Goal: Task Accomplishment & Management: Complete application form

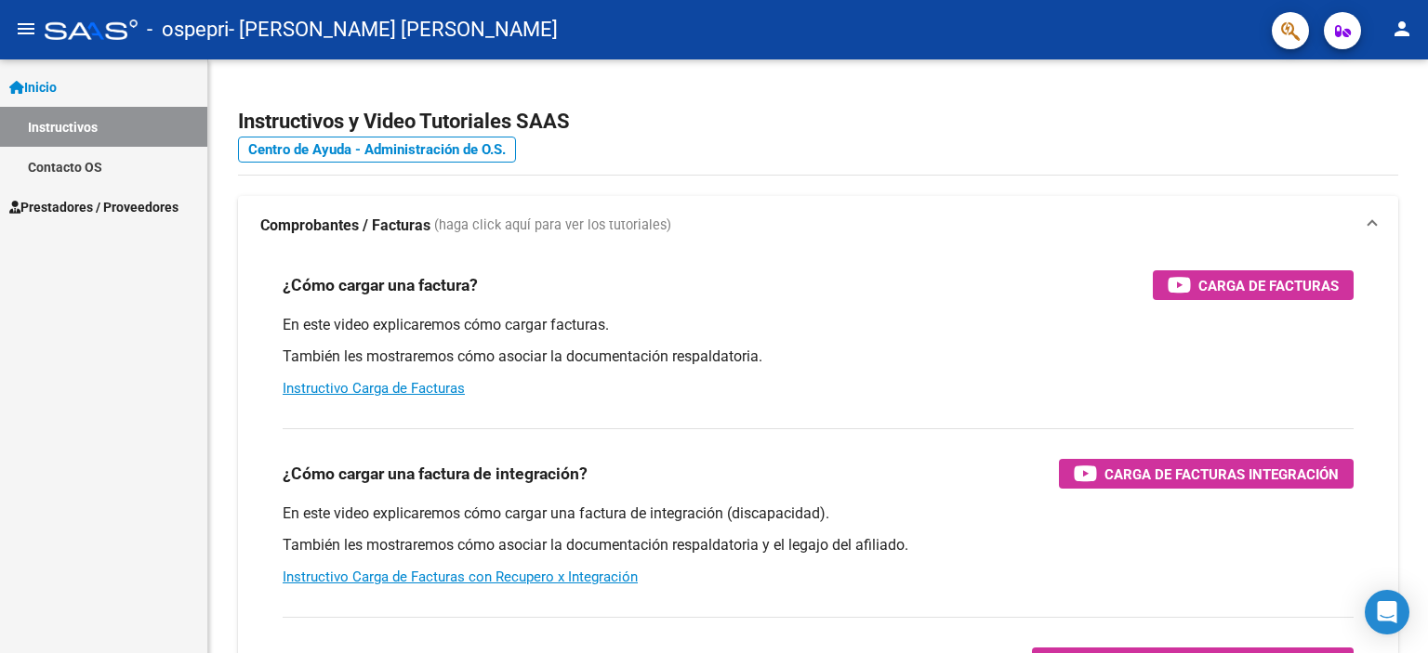
click at [125, 204] on span "Prestadores / Proveedores" at bounding box center [93, 207] width 169 height 20
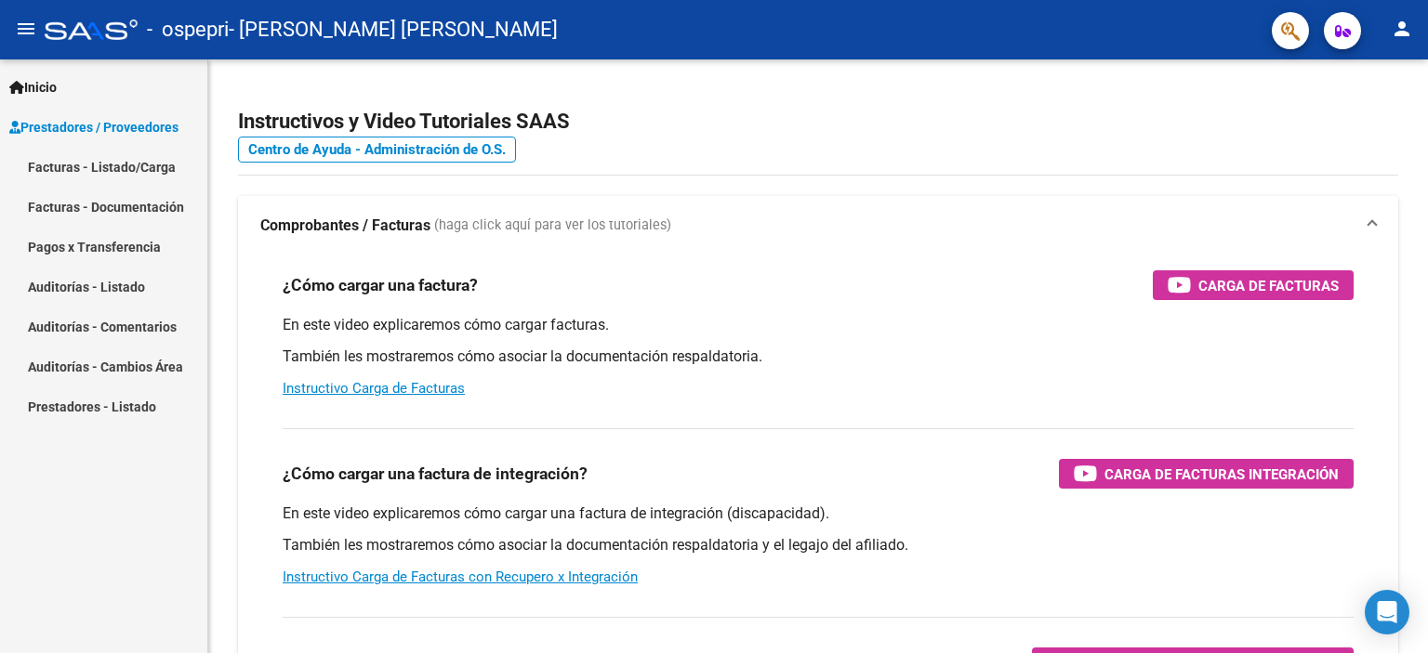
click at [134, 165] on link "Facturas - Listado/Carga" at bounding box center [103, 167] width 207 height 40
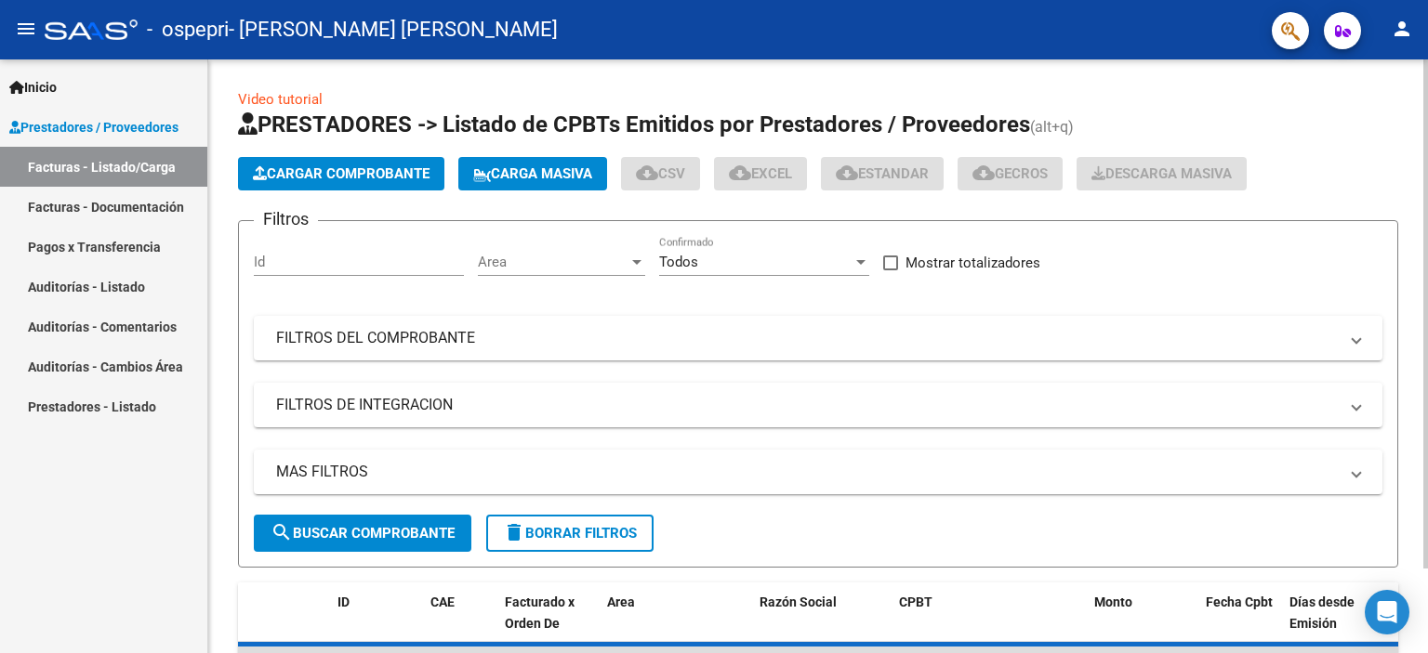
click at [294, 173] on span "Cargar Comprobante" at bounding box center [341, 173] width 177 height 17
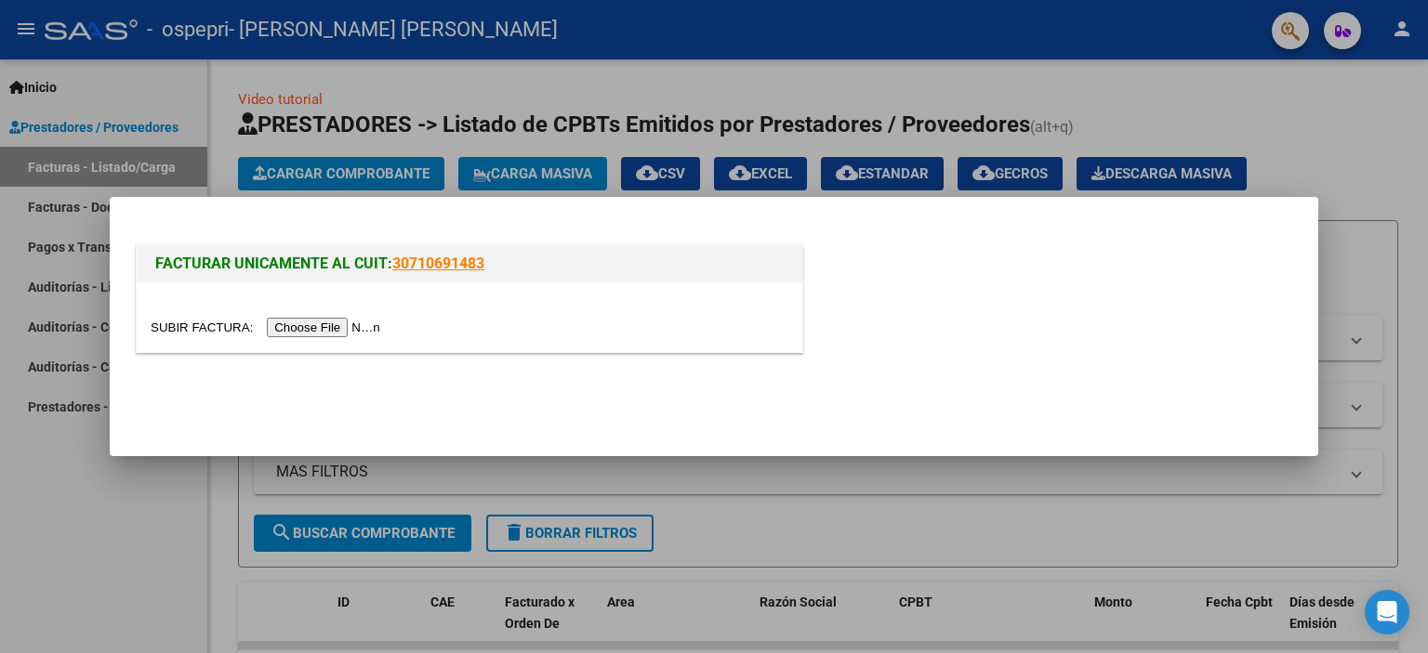
click at [349, 330] on input "file" at bounding box center [268, 328] width 235 height 20
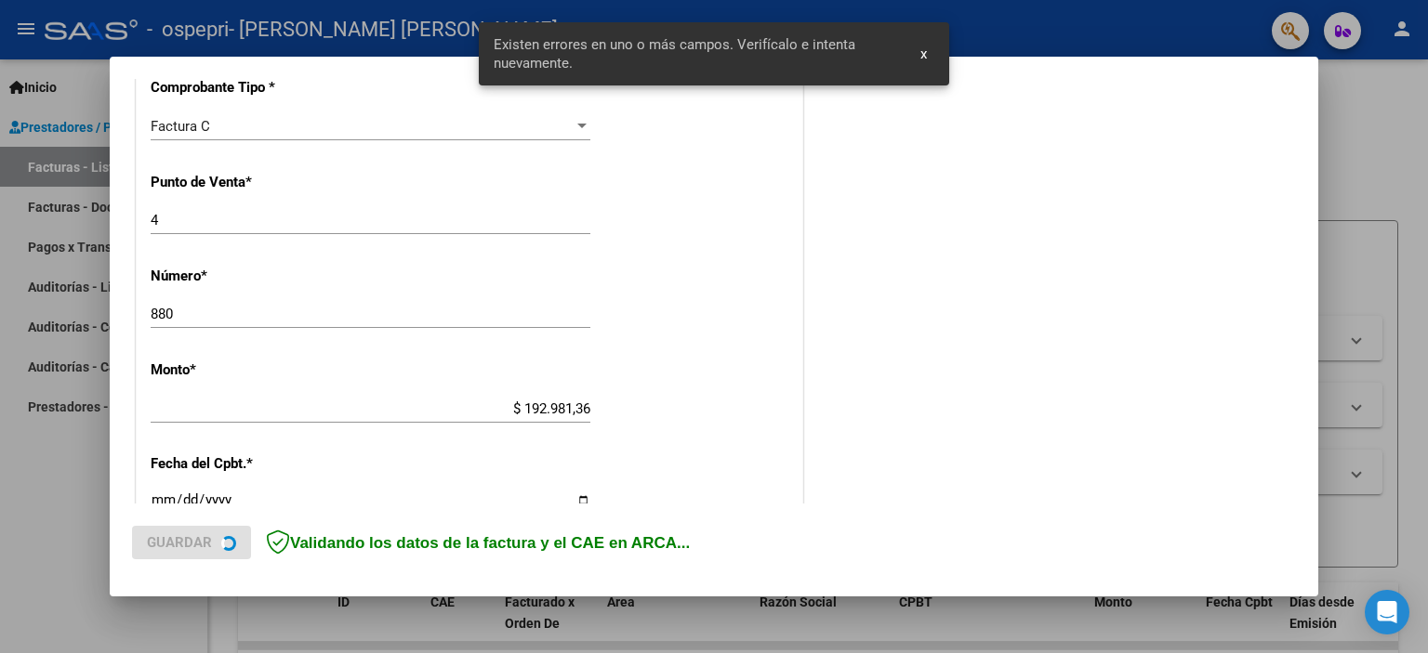
scroll to position [491, 0]
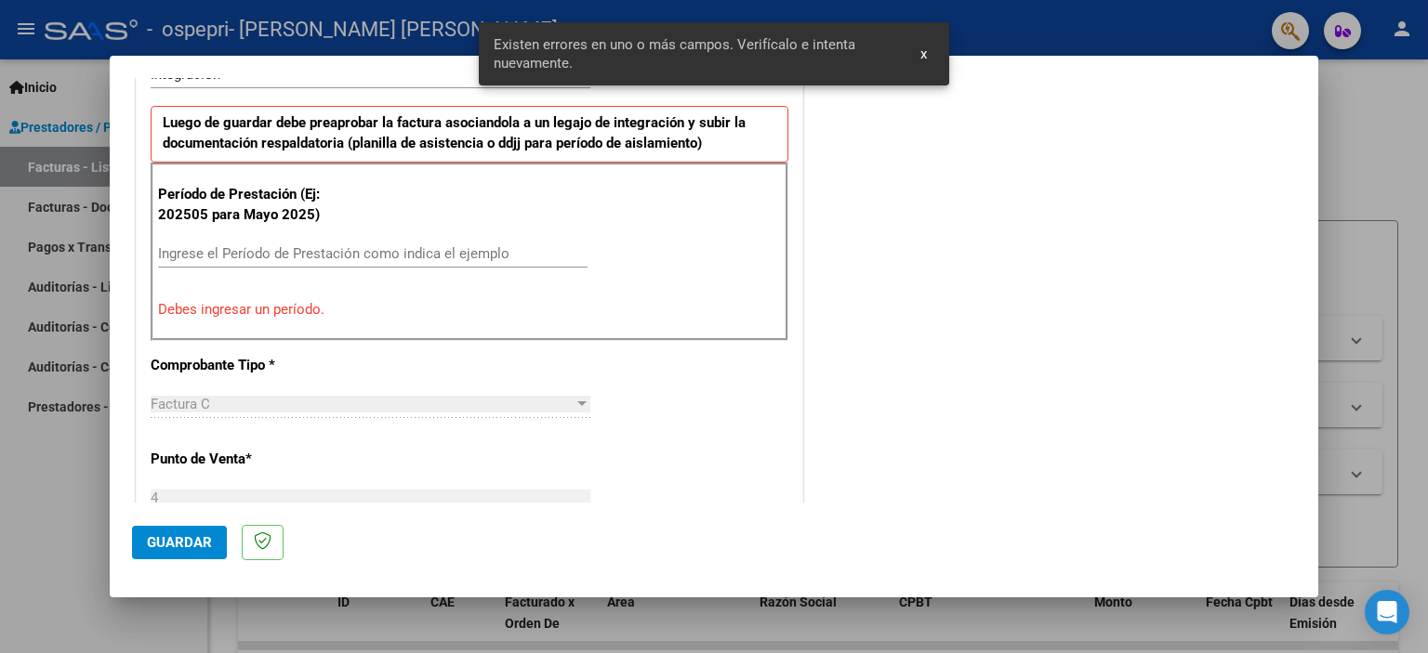
click at [242, 250] on input "Ingrese el Período de Prestación como indica el ejemplo" at bounding box center [372, 253] width 429 height 17
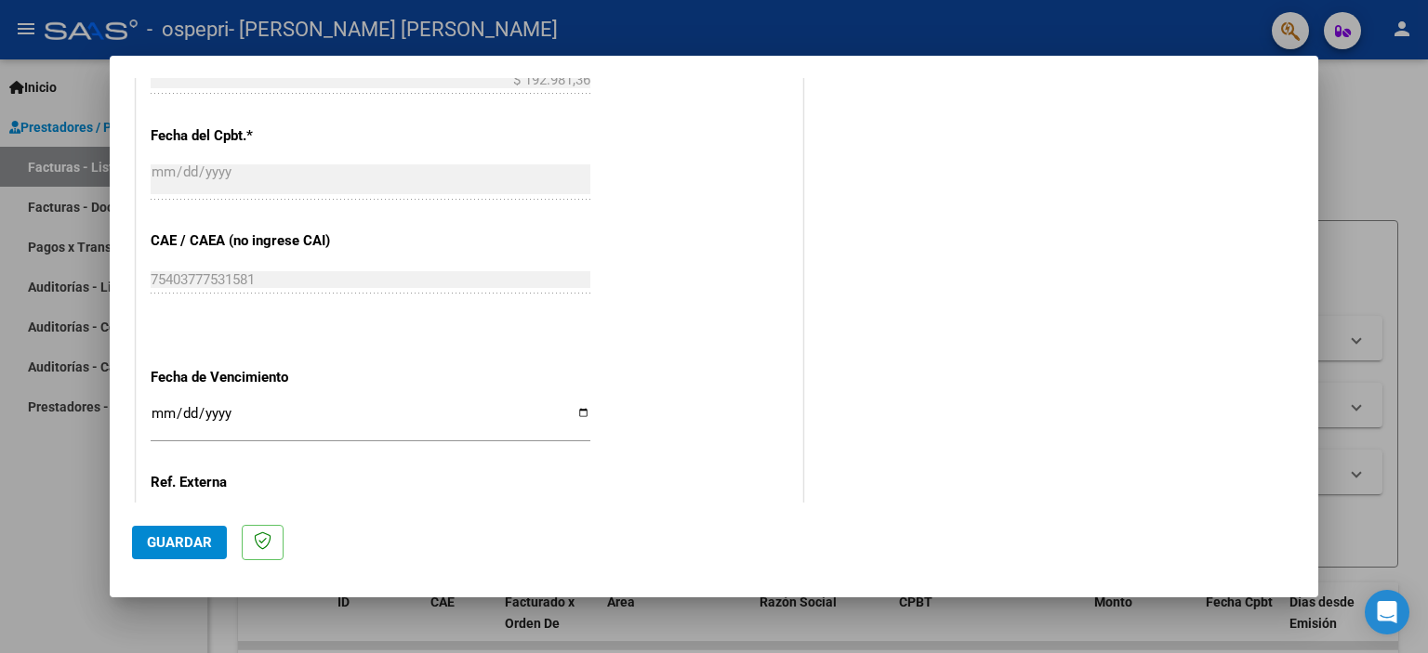
scroll to position [955, 0]
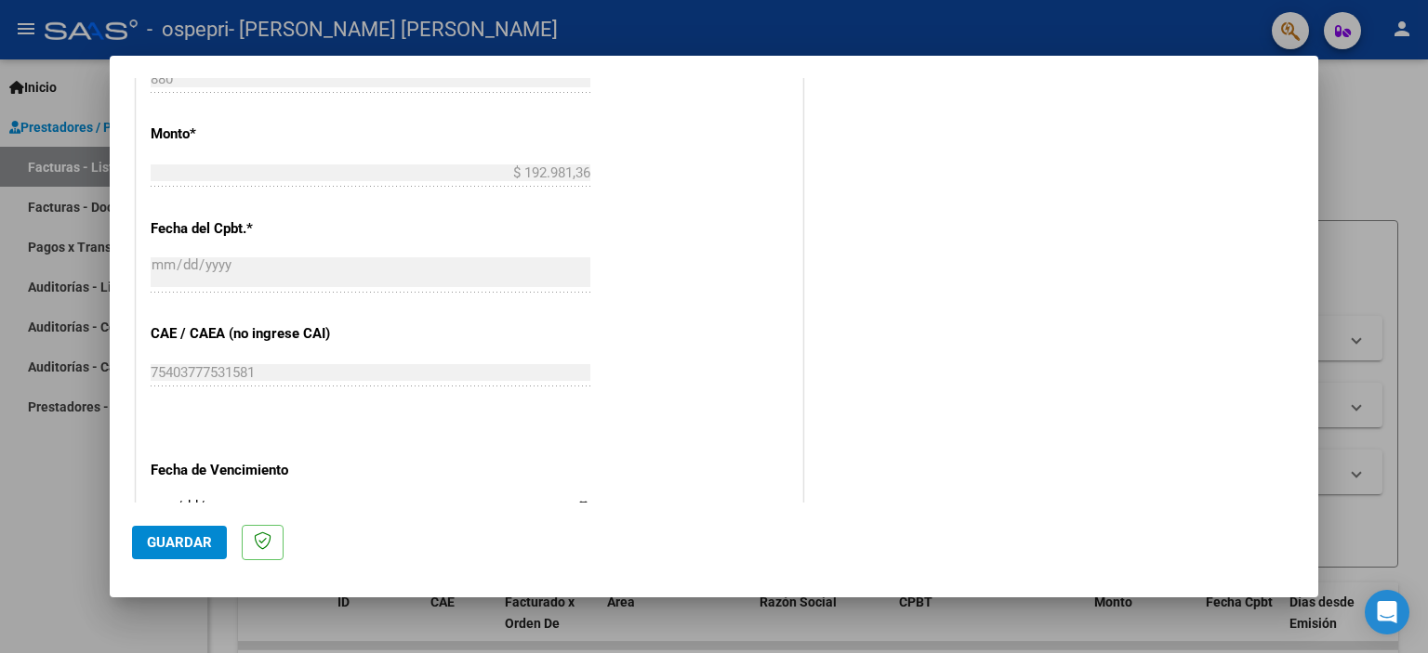
type input "202509"
click at [204, 536] on span "Guardar" at bounding box center [179, 542] width 65 height 17
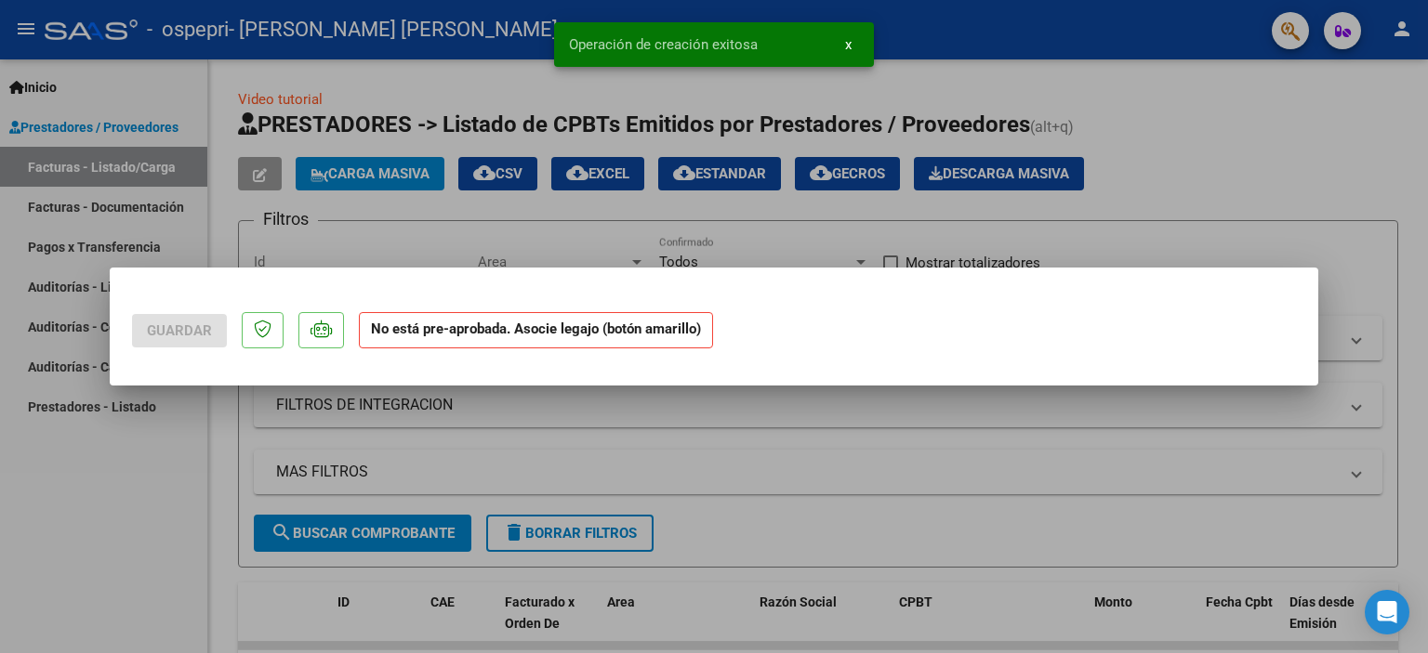
scroll to position [0, 0]
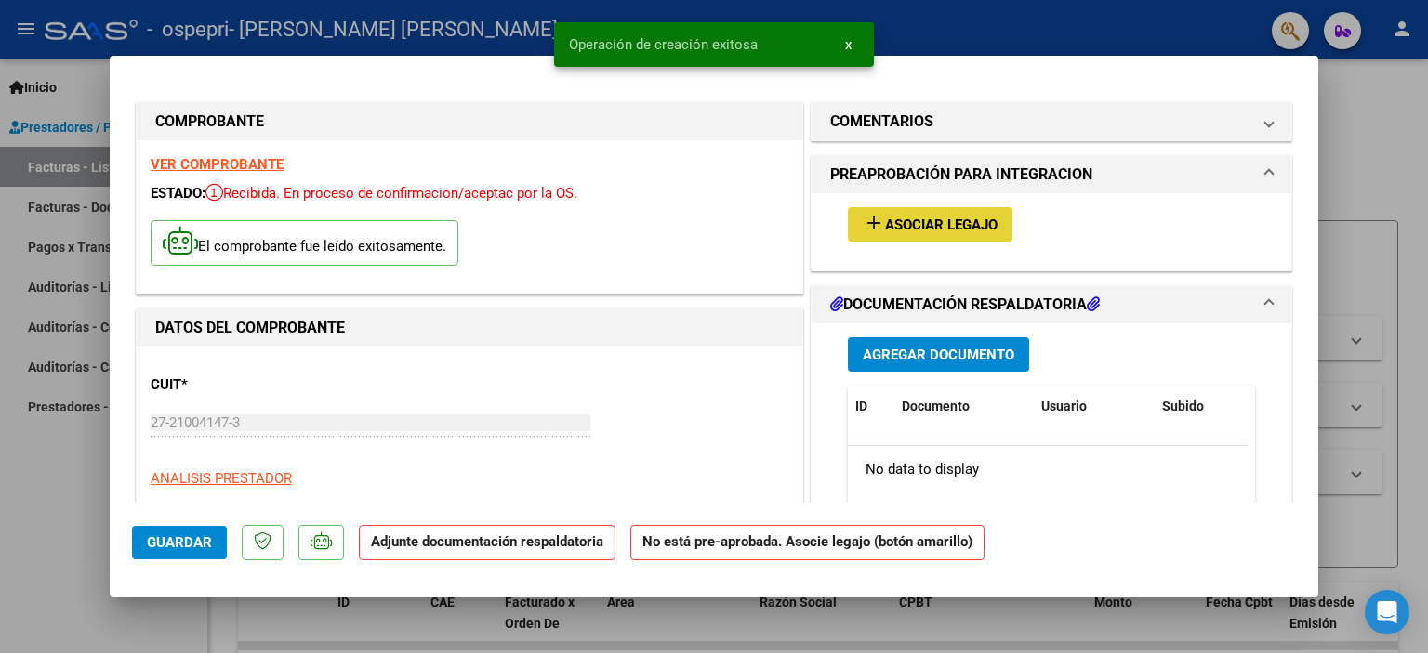
click at [941, 219] on span "Asociar Legajo" at bounding box center [941, 225] width 112 height 17
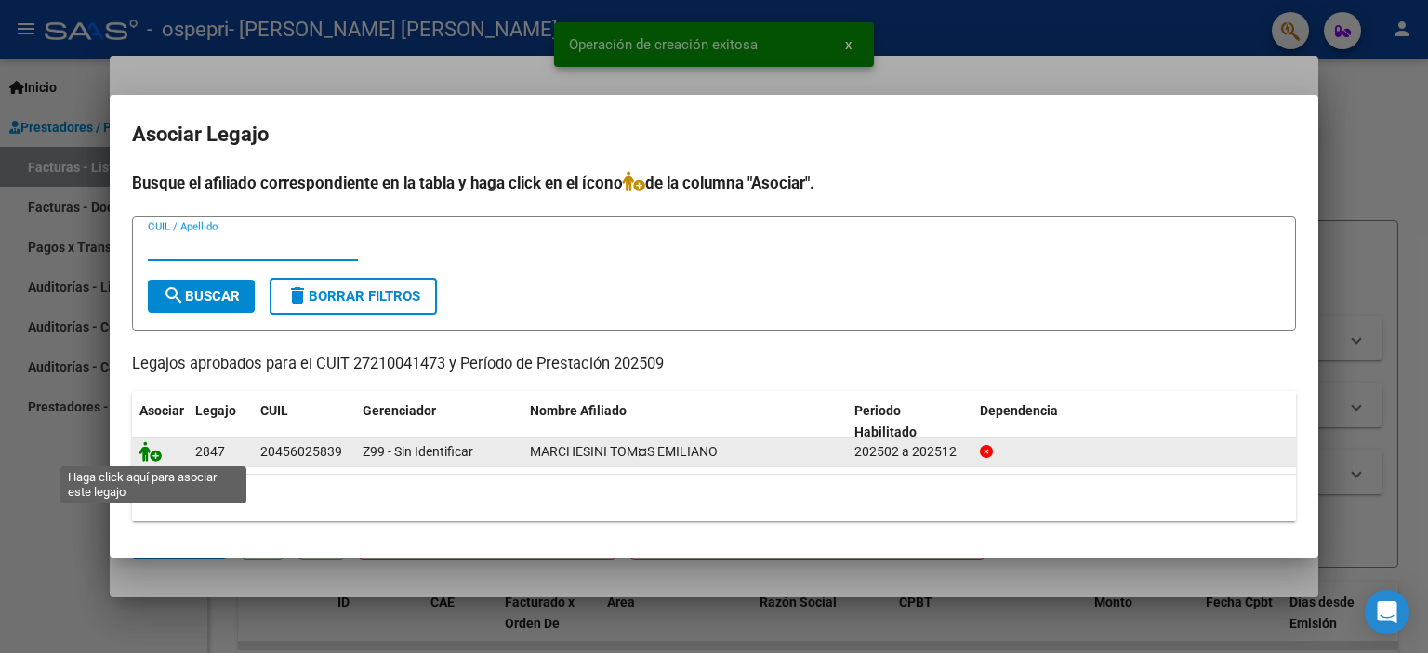
click at [154, 456] on icon at bounding box center [150, 451] width 22 height 20
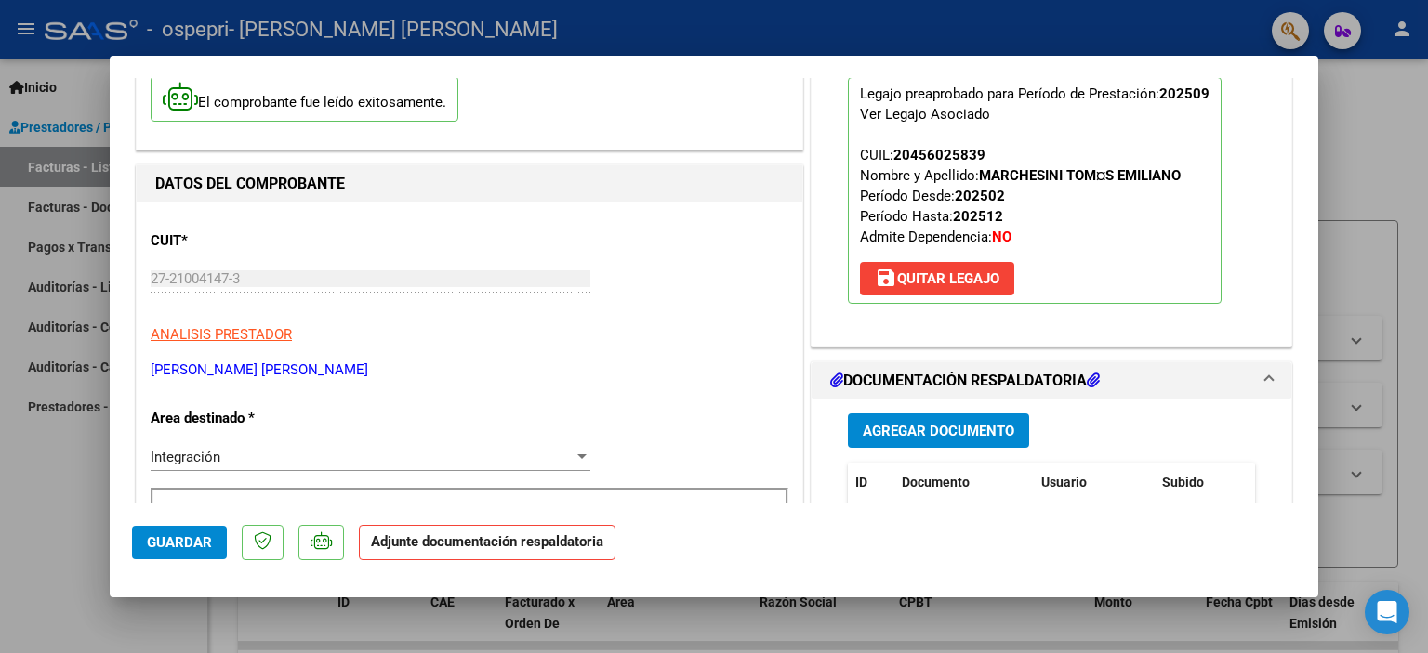
scroll to position [465, 0]
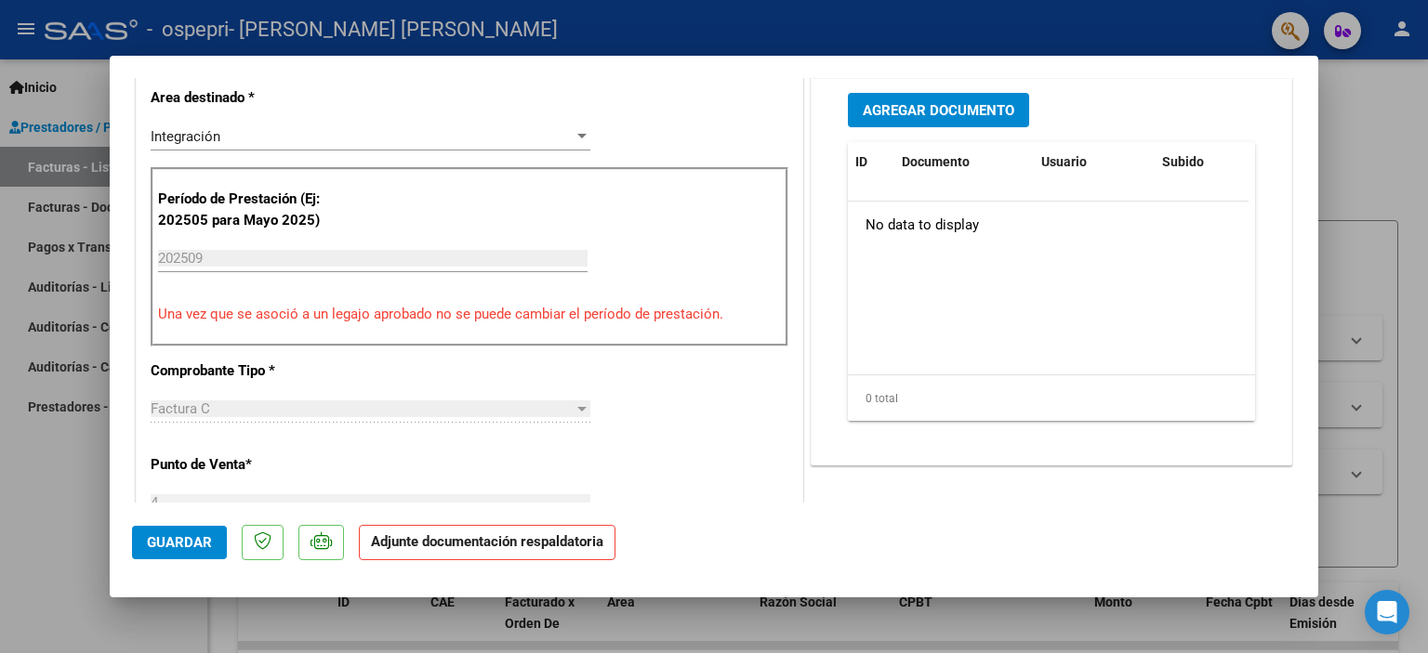
click at [952, 104] on span "Agregar Documento" at bounding box center [937, 110] width 151 height 17
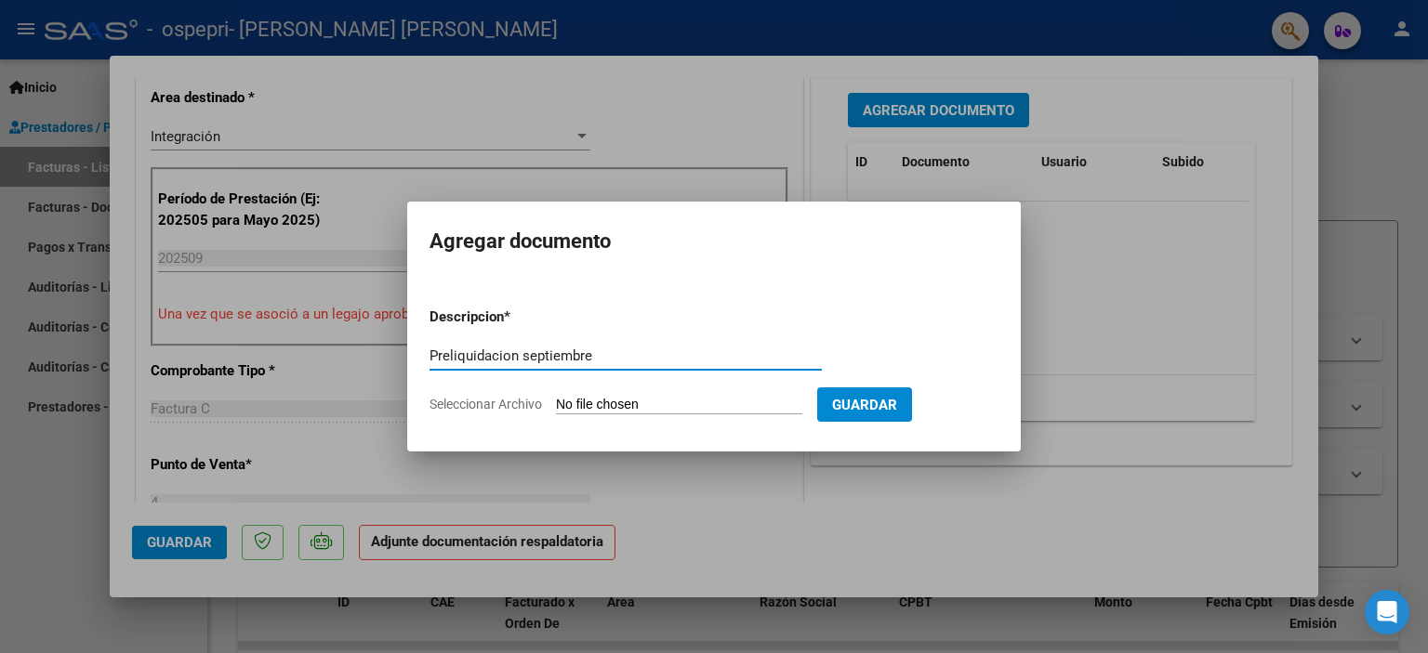
type input "Preliquidacion septiembre"
drag, startPoint x: 494, startPoint y: 356, endPoint x: 794, endPoint y: 328, distance: 300.6
click at [794, 327] on form "Descripcion * Preliquidacion septiembre Escriba aquí una descripcion Selecciona…" at bounding box center [713, 361] width 569 height 136
click at [526, 399] on span "Seleccionar Archivo" at bounding box center [485, 404] width 112 height 15
click at [556, 399] on input "Seleccionar Archivo" at bounding box center [679, 406] width 246 height 18
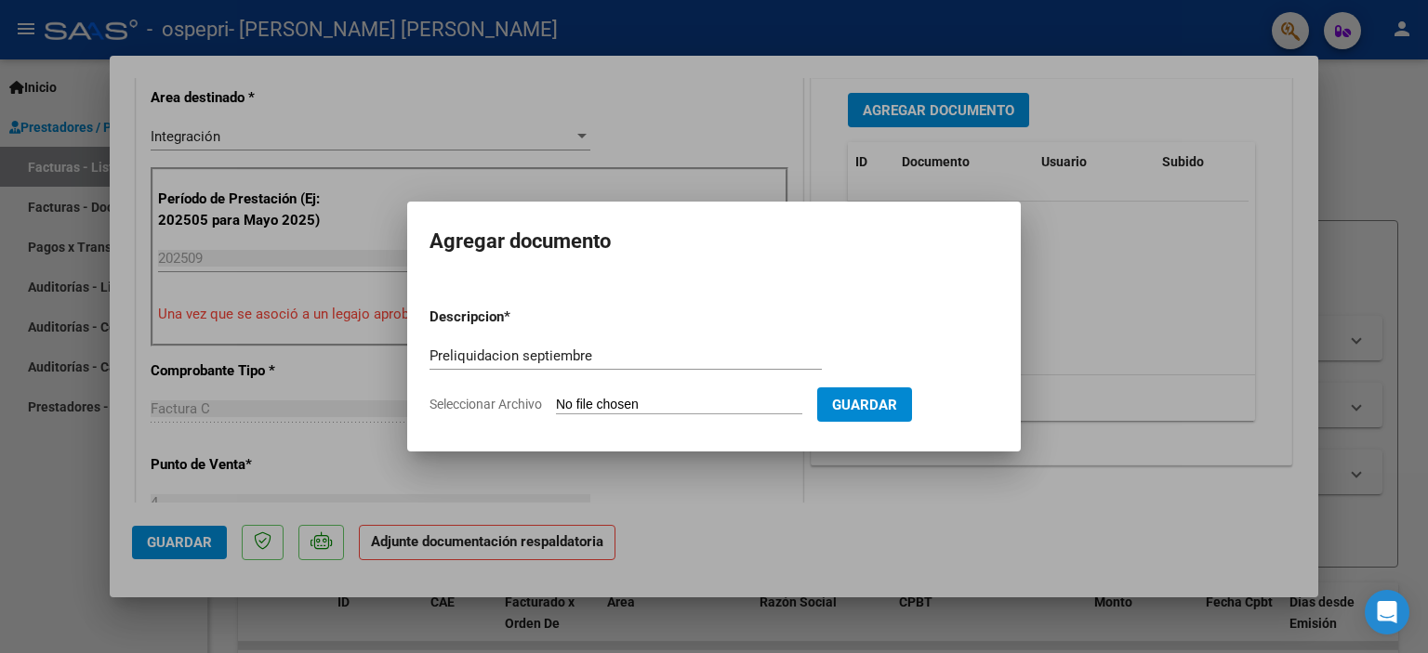
type input "C:\fakepath\Preliquidacion [DATE]. Marchesini.pdf"
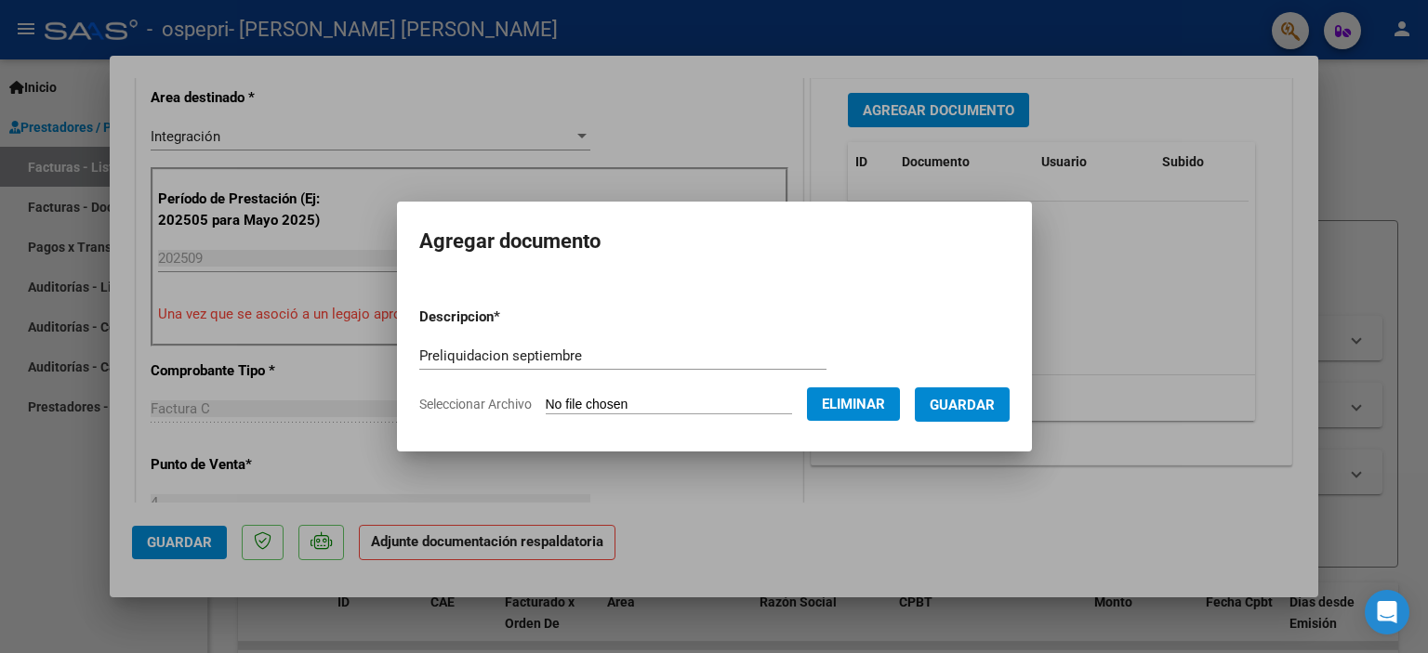
click at [970, 406] on span "Guardar" at bounding box center [961, 405] width 65 height 17
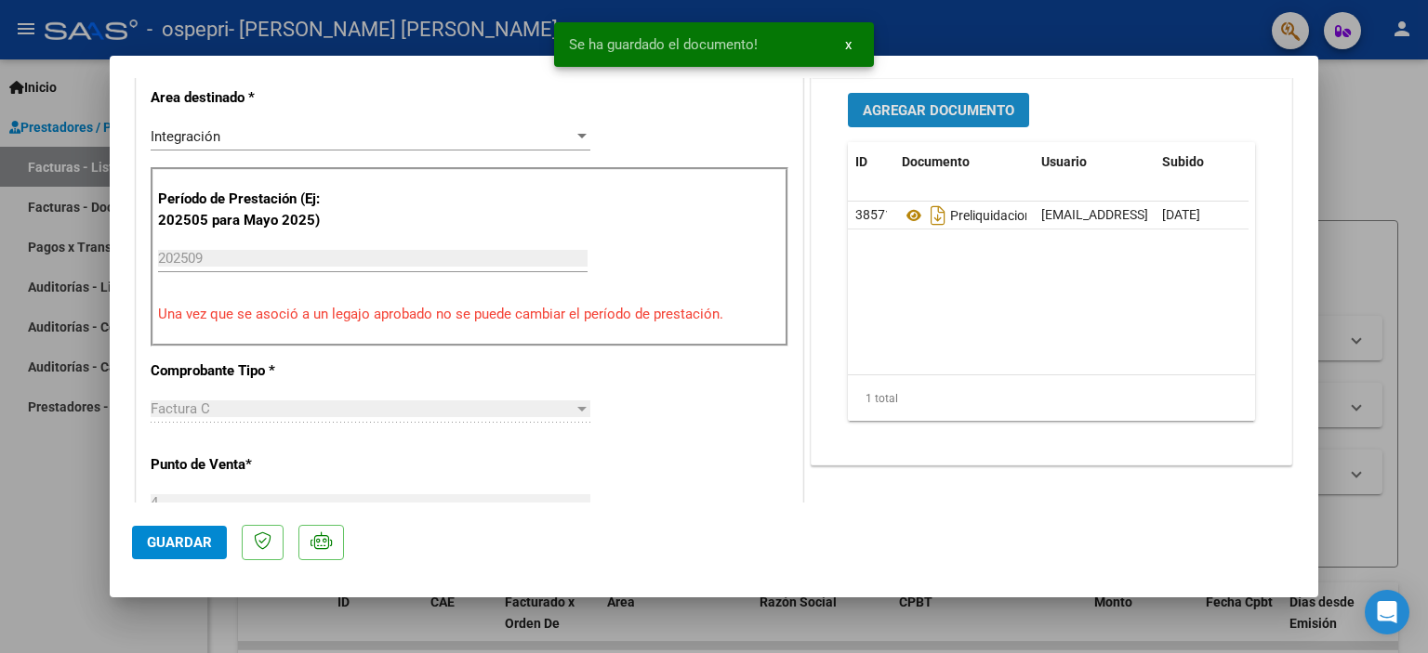
click at [949, 116] on span "Agregar Documento" at bounding box center [937, 110] width 151 height 17
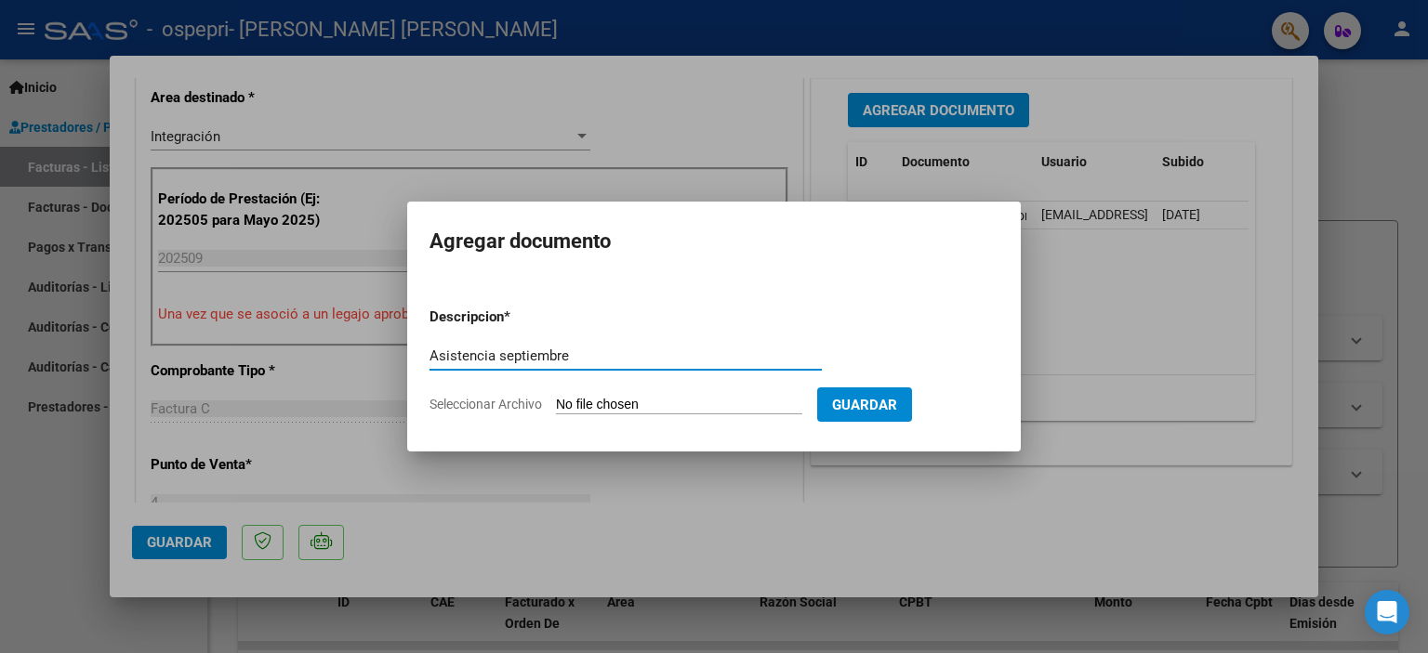
type input "Asistencia septiembre"
click at [507, 400] on span "Seleccionar Archivo" at bounding box center [485, 404] width 112 height 15
click at [556, 400] on input "Seleccionar Archivo" at bounding box center [679, 406] width 246 height 18
type input "C:\fakepath\Asistencia [DATE]. Marchesini.pdf"
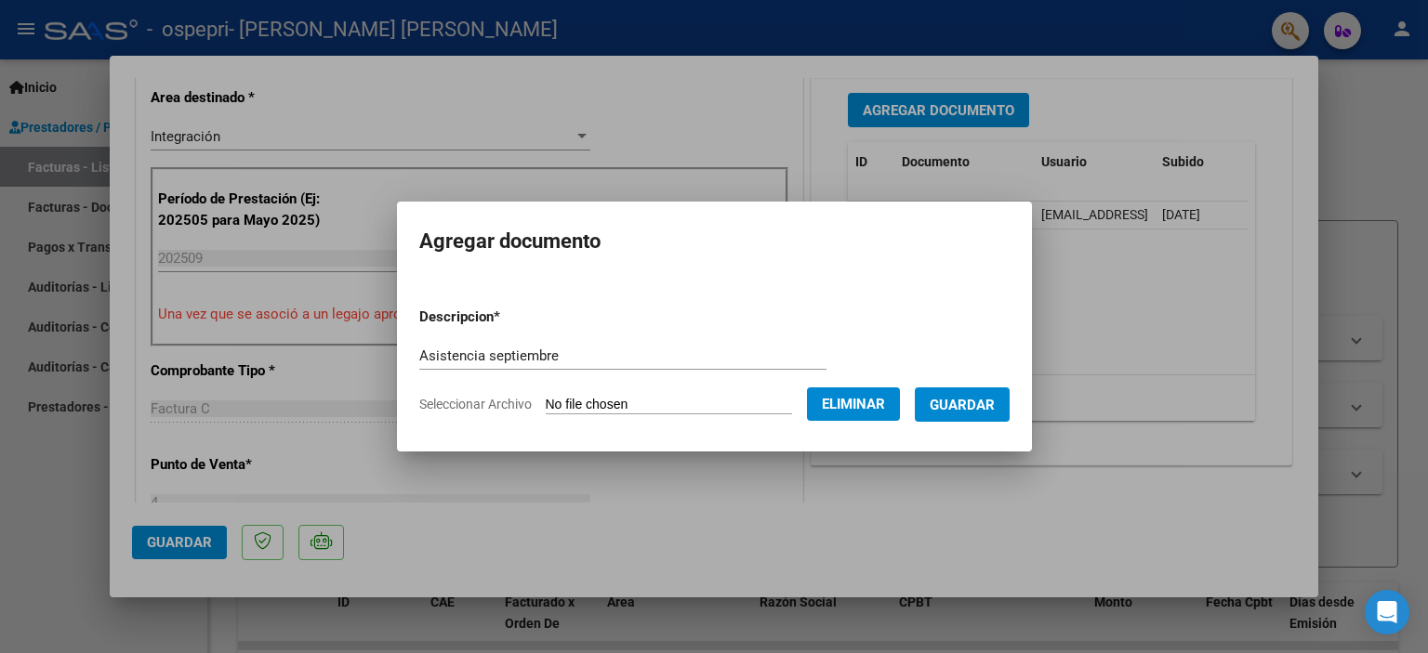
click at [994, 408] on span "Guardar" at bounding box center [961, 405] width 65 height 17
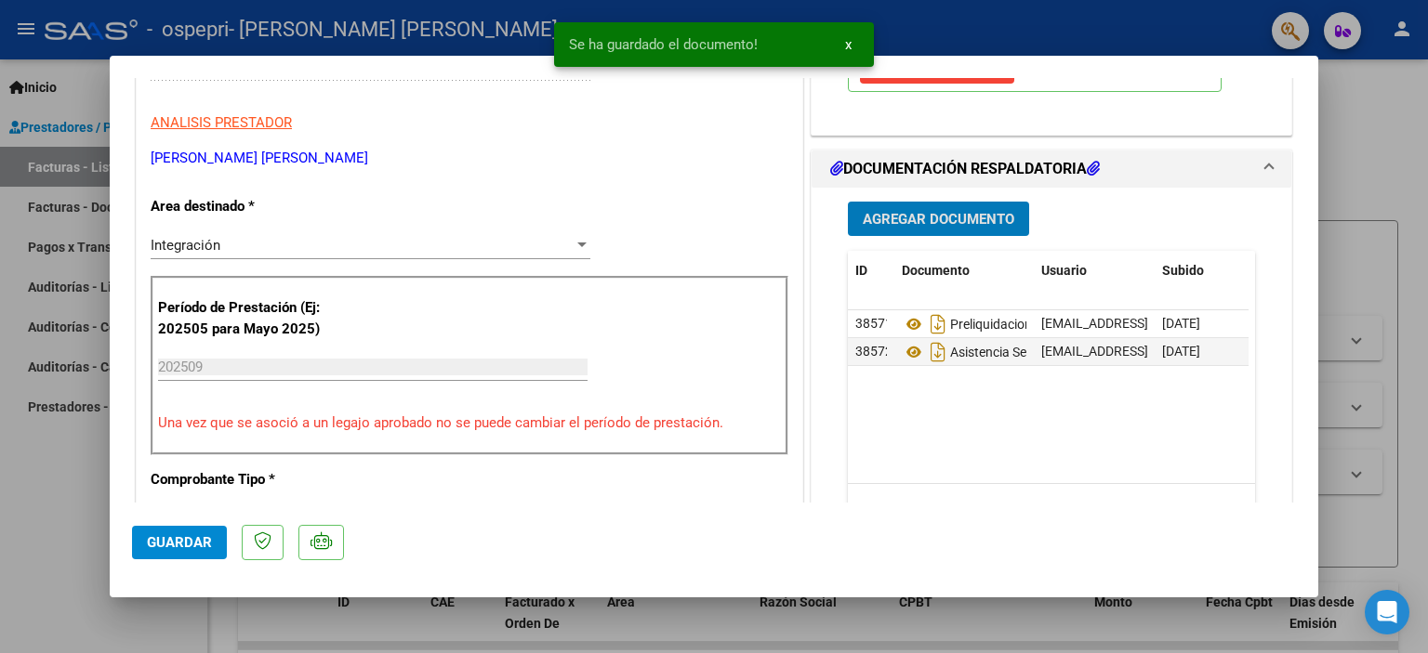
scroll to position [743, 0]
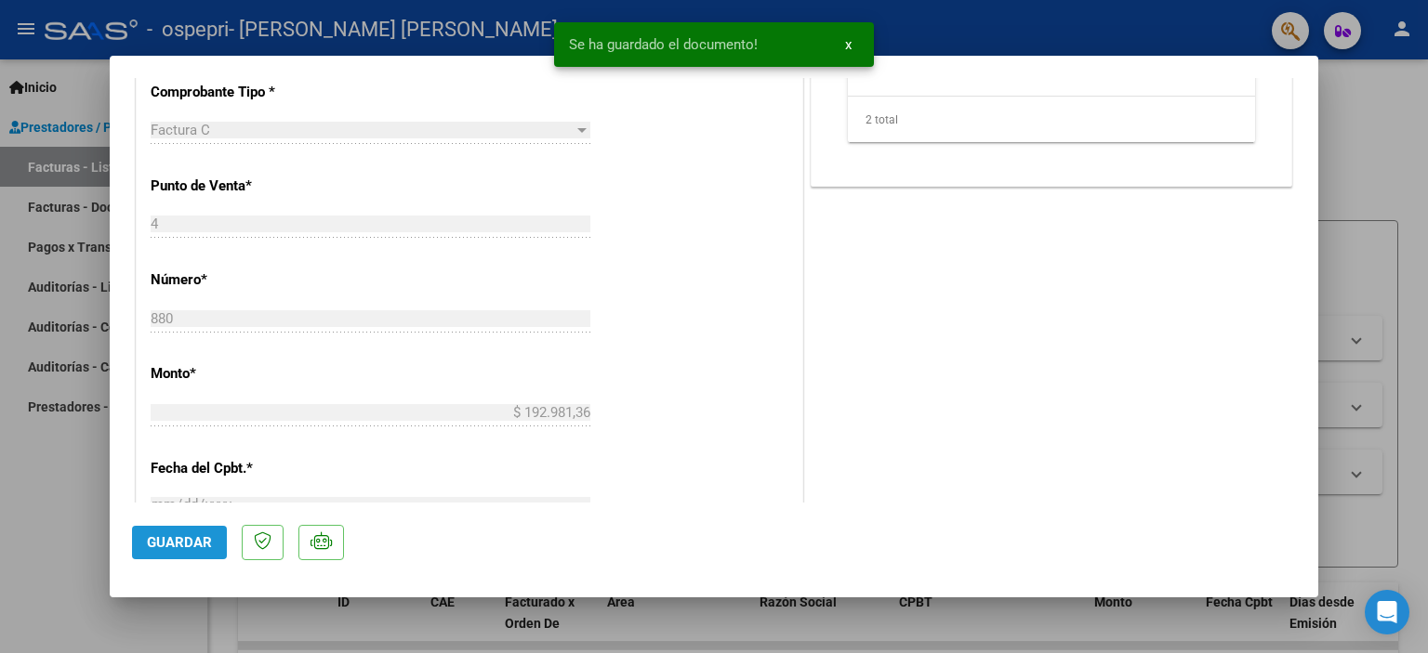
click at [193, 538] on span "Guardar" at bounding box center [179, 542] width 65 height 17
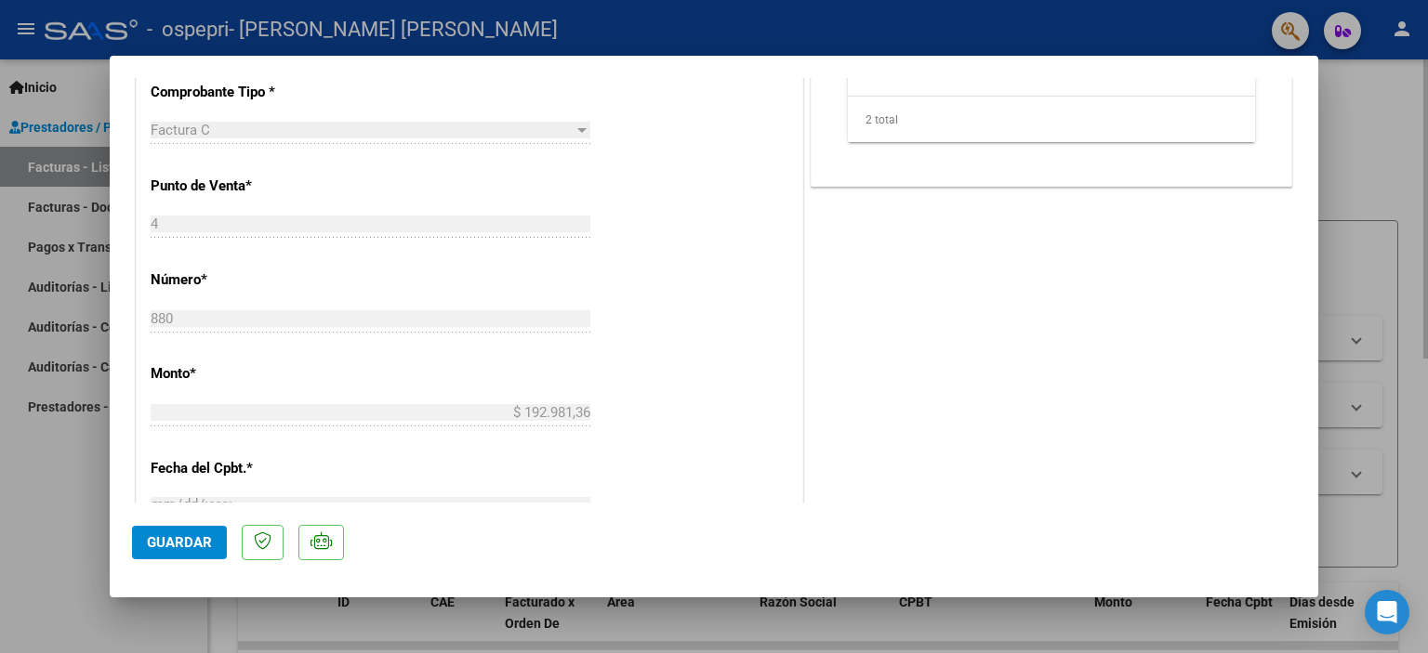
click at [1331, 152] on div at bounding box center [714, 326] width 1428 height 653
